Goal: Information Seeking & Learning: Find contact information

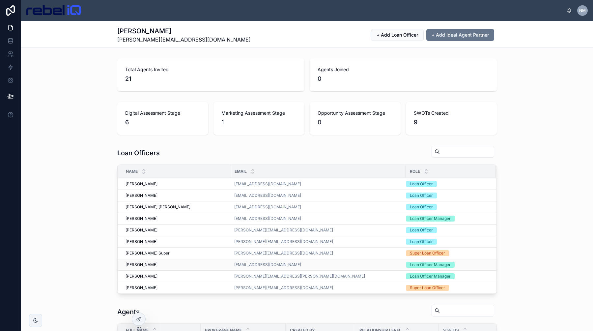
click at [164, 265] on div "[PERSON_NAME] [PERSON_NAME]" at bounding box center [176, 264] width 101 height 5
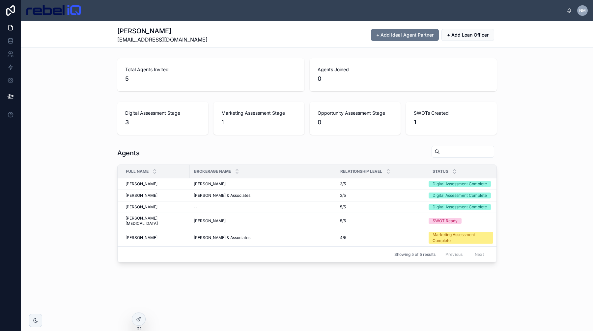
click at [84, 146] on div "Agents Full Name Brokerage Name Relationship Level Status [PERSON_NAME] [PERSON…" at bounding box center [307, 204] width 572 height 122
click at [243, 47] on div "[PERSON_NAME] [EMAIL_ADDRESS][DOMAIN_NAME] + Add Ideal Agent Partner + Add Loan…" at bounding box center [307, 34] width 572 height 27
click at [534, 75] on div "Total Agents Invited 5 Agents Joined 0" at bounding box center [307, 75] width 572 height 38
click at [512, 58] on div "Total Agents Invited 5 Agents Joined 0" at bounding box center [307, 75] width 572 height 38
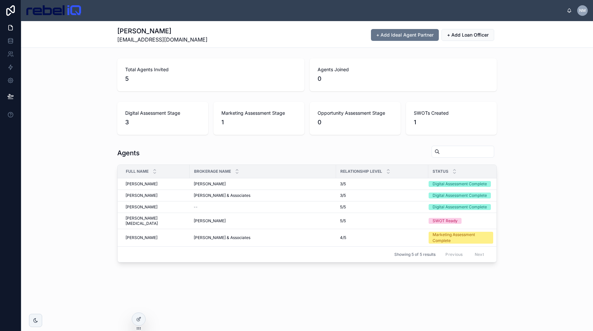
click at [537, 33] on div "[PERSON_NAME] [EMAIL_ADDRESS][DOMAIN_NAME] + Add Ideal Agent Partner + Add Loan…" at bounding box center [307, 34] width 572 height 27
click at [160, 207] on div "[PERSON_NAME] [PERSON_NAME]" at bounding box center [156, 206] width 60 height 5
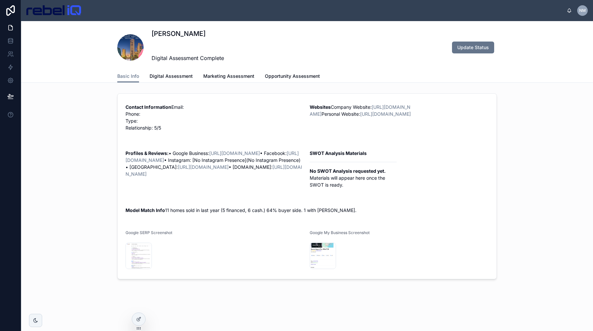
click at [222, 123] on p "Contact Information Email: Phone: Type: Relationship: 5/5" at bounding box center [215, 117] width 179 height 28
click at [366, 114] on link "[URL][DOMAIN_NAME]" at bounding box center [360, 110] width 101 height 13
